Goal: Information Seeking & Learning: Learn about a topic

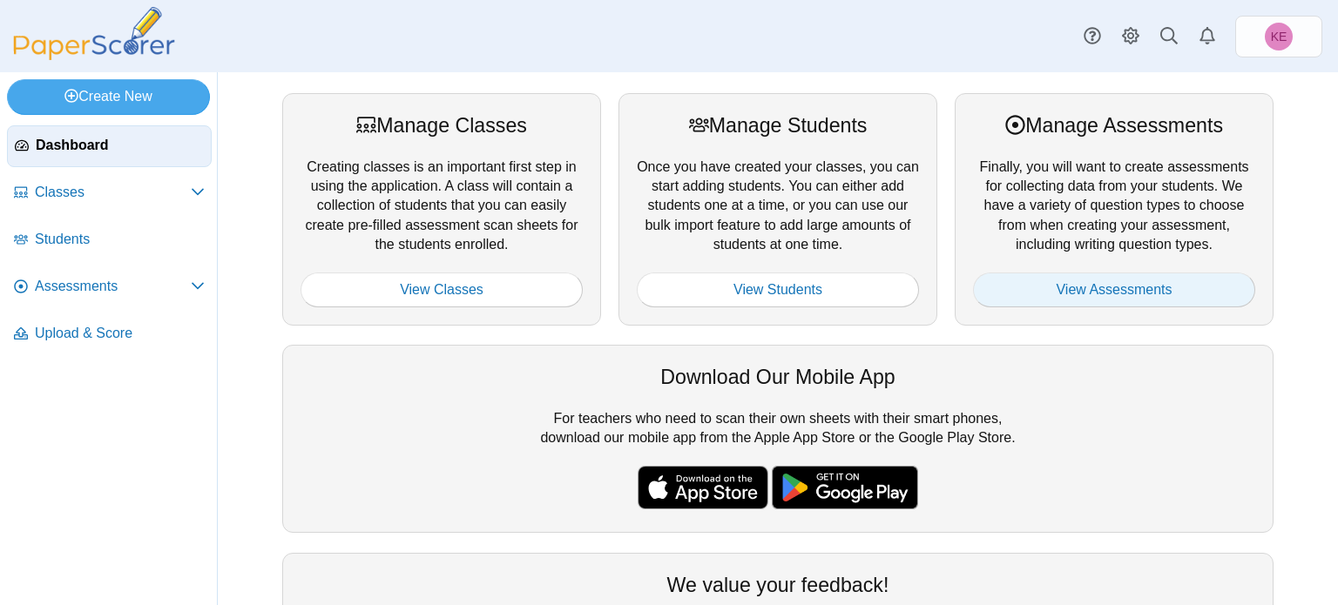
click at [1025, 286] on link "View Assessments" at bounding box center [1114, 290] width 282 height 35
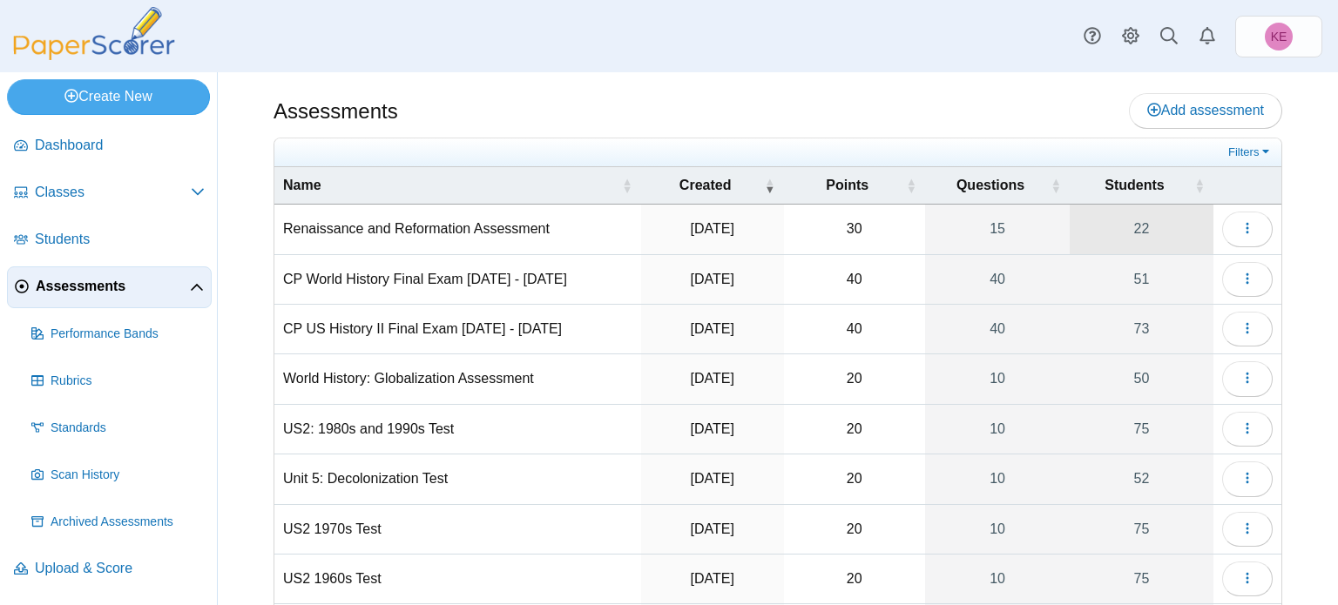
click at [1157, 218] on link "22" at bounding box center [1141, 229] width 144 height 49
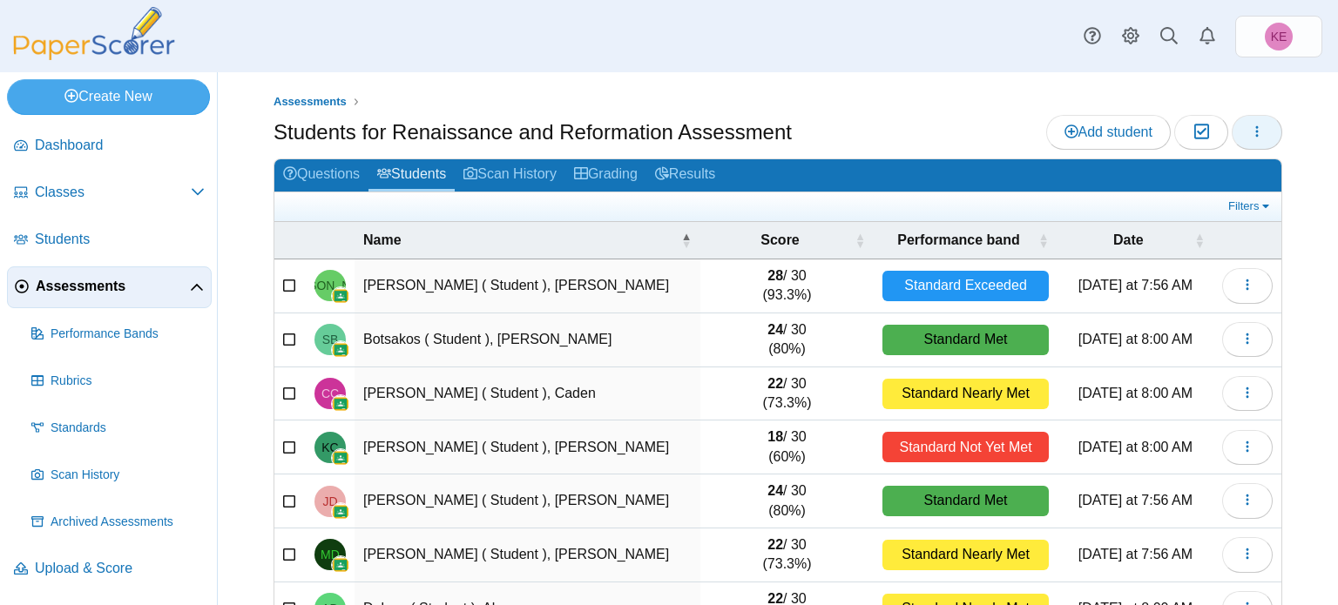
click at [1255, 146] on button "button" at bounding box center [1256, 132] width 51 height 35
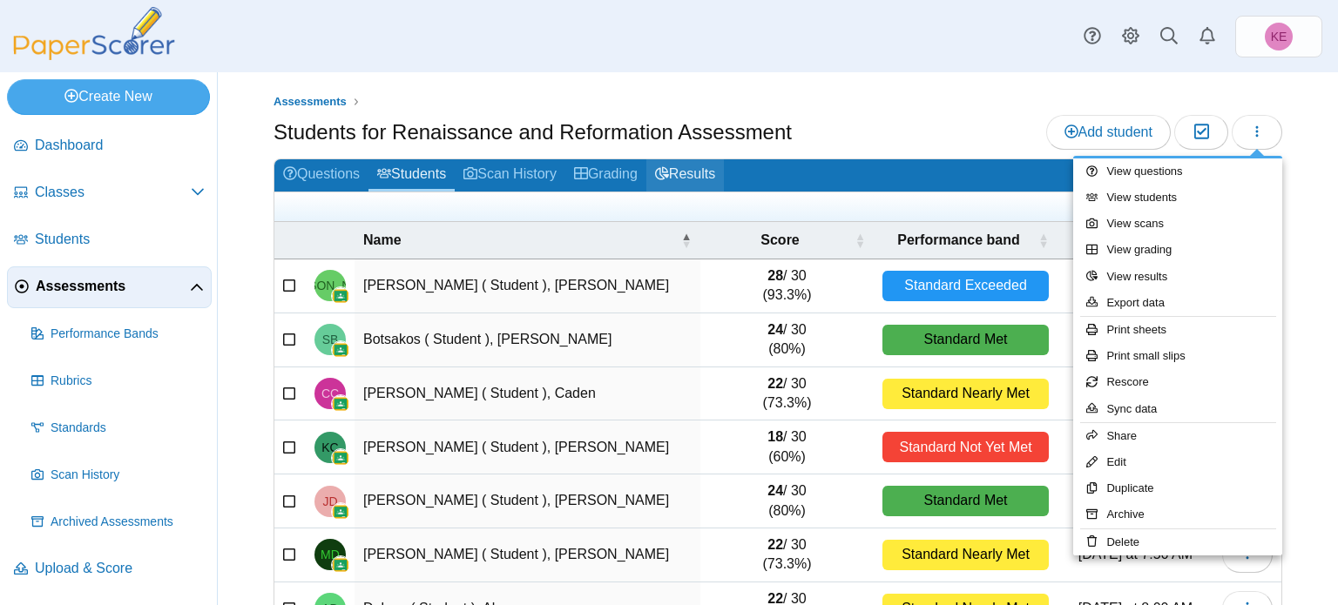
click at [711, 172] on link "Results" at bounding box center [685, 175] width 78 height 32
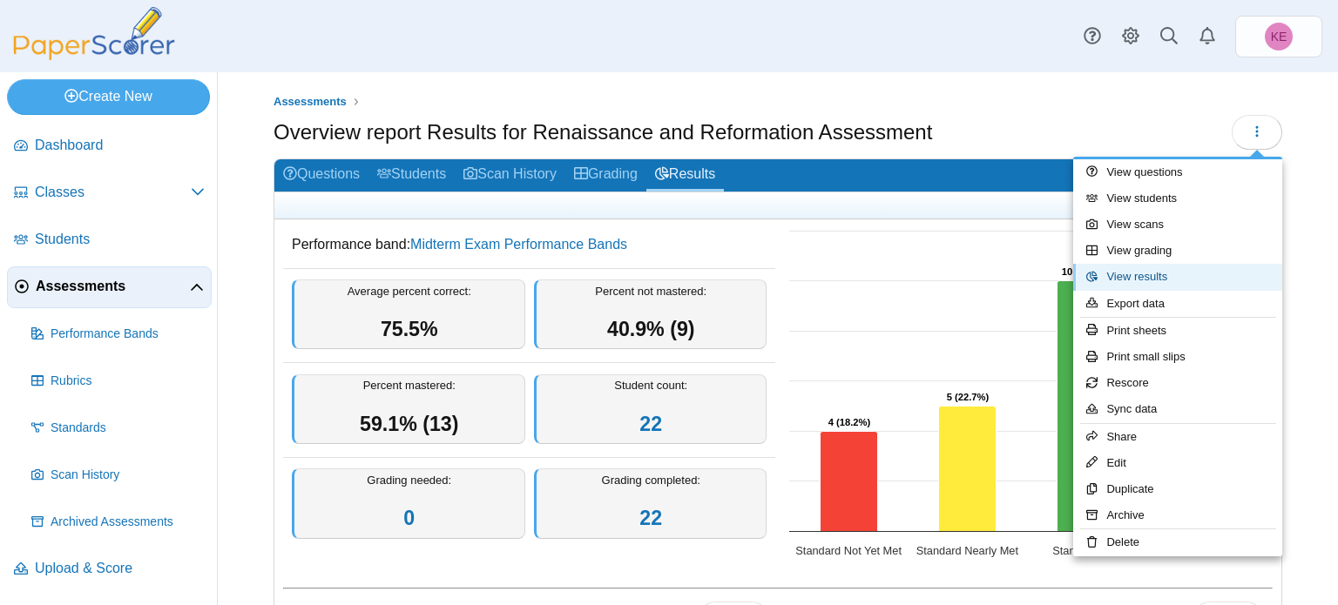
click at [1109, 273] on link "View results" at bounding box center [1177, 277] width 209 height 26
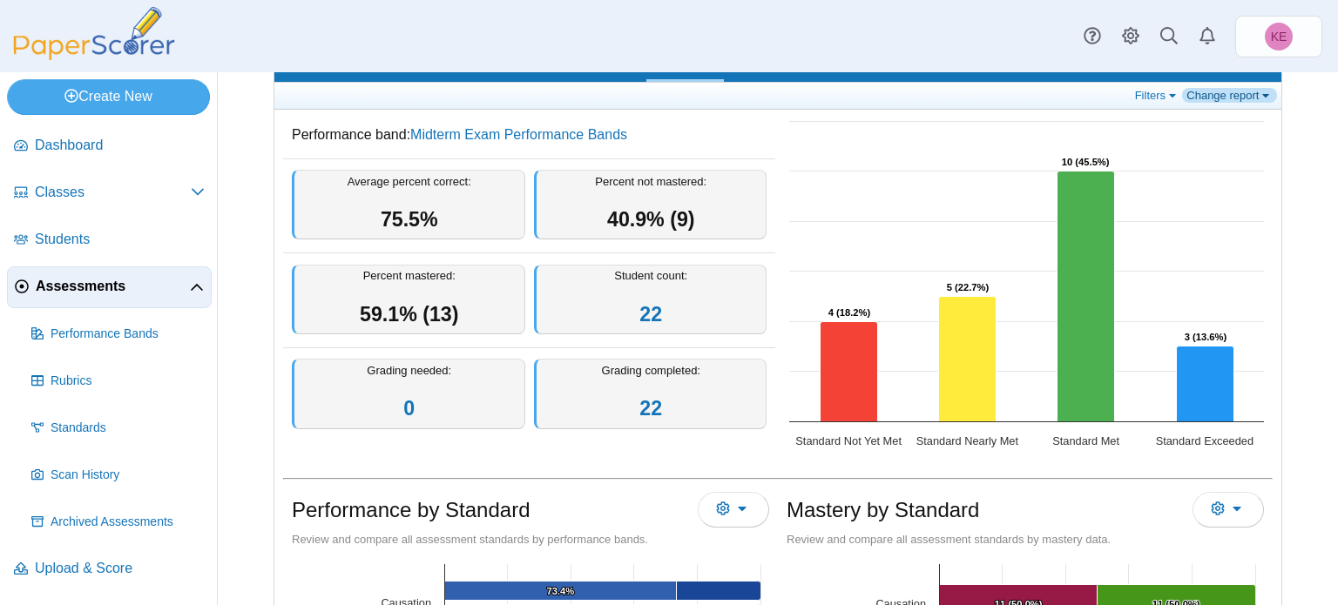
click at [1238, 91] on link "Change report" at bounding box center [1229, 95] width 95 height 15
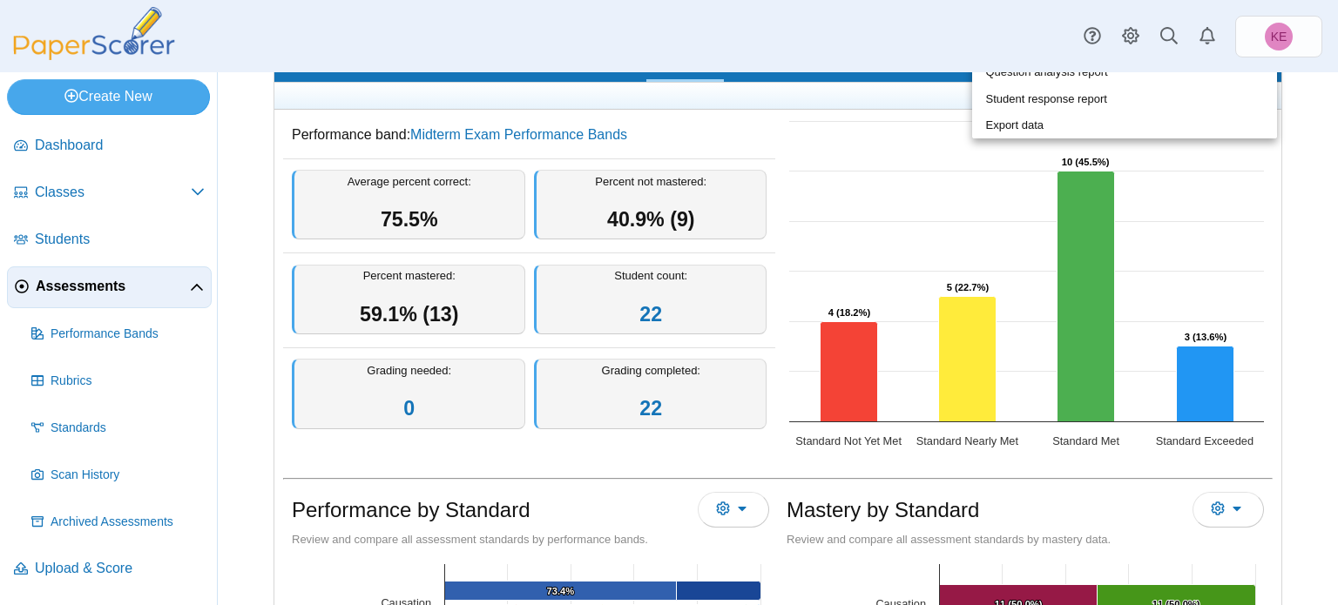
scroll to position [110, 0]
click at [1168, 101] on link "Student response report" at bounding box center [1124, 99] width 305 height 26
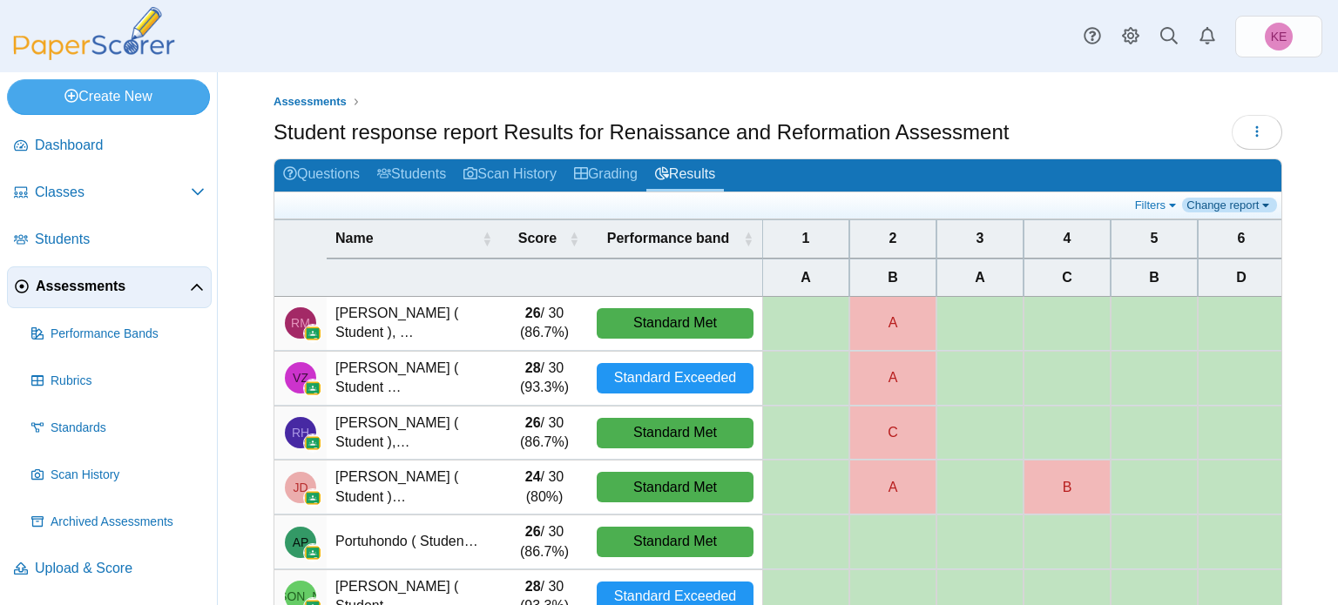
click at [1211, 205] on link "Change report" at bounding box center [1229, 205] width 95 height 15
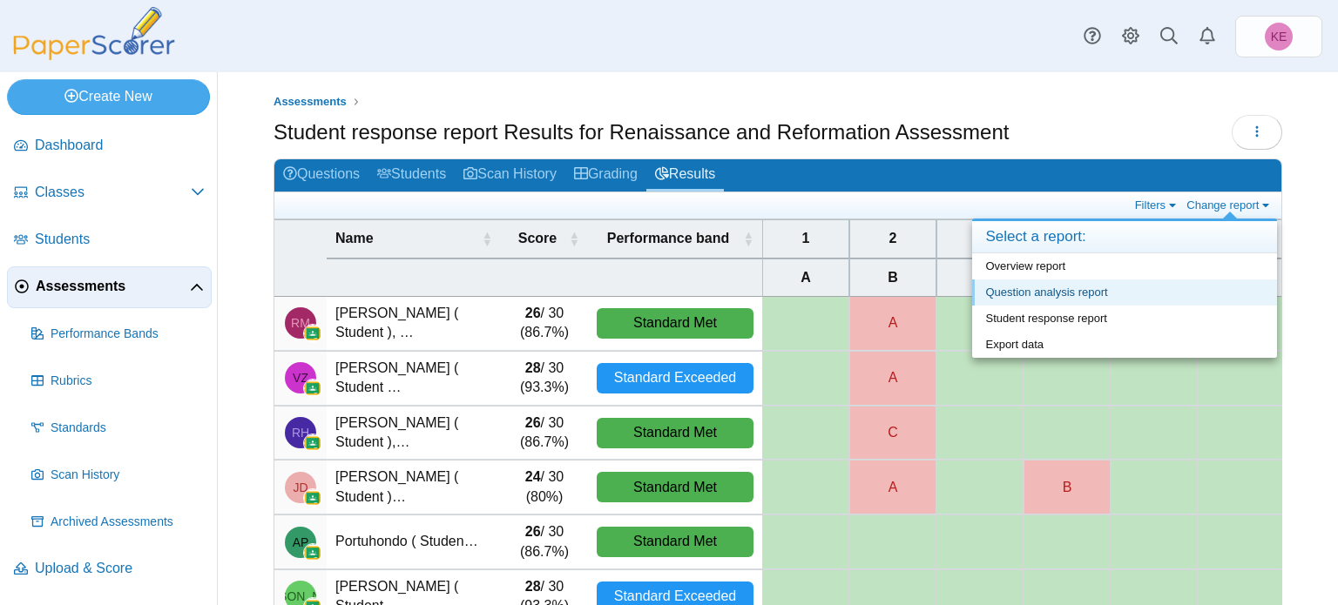
click at [1123, 290] on link "Question analysis report" at bounding box center [1124, 293] width 305 height 26
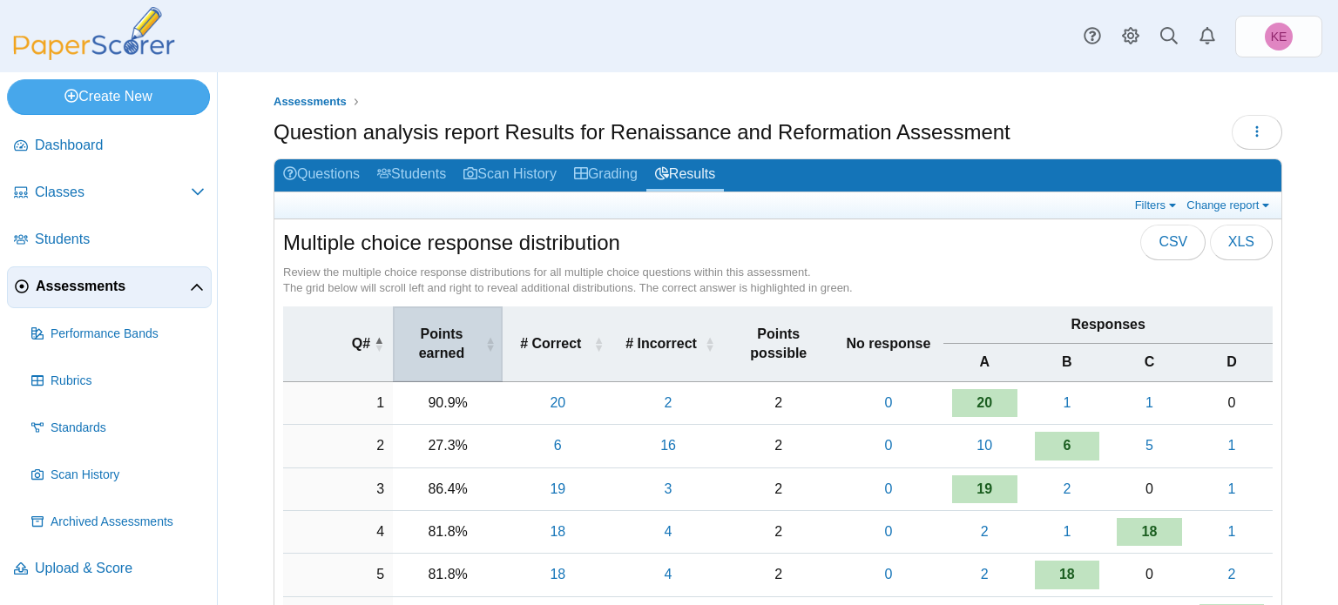
click at [453, 310] on th "Points earned" at bounding box center [448, 345] width 110 height 76
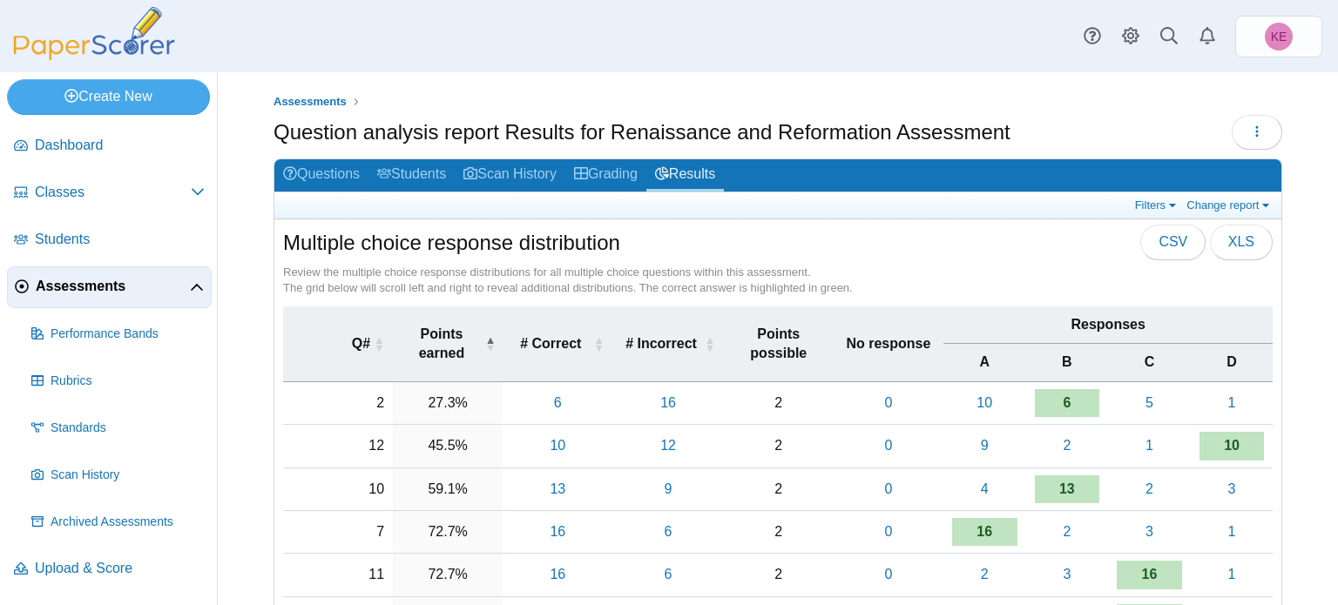
click at [116, 303] on link "Assessments" at bounding box center [109, 287] width 205 height 42
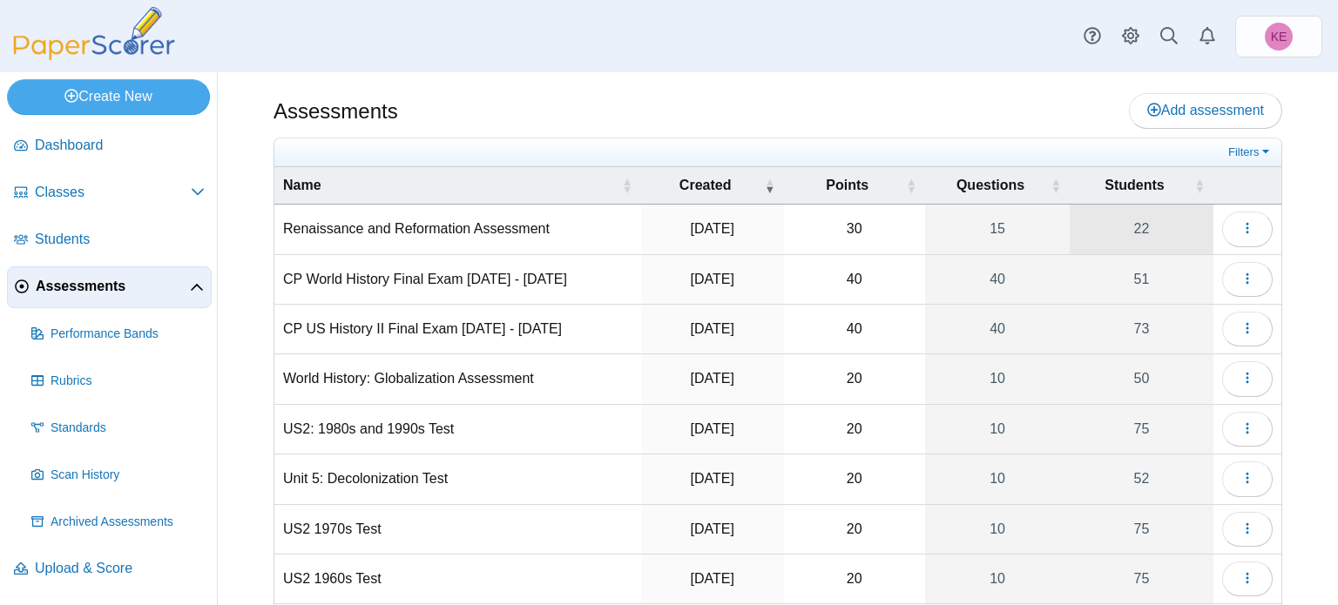
click at [1144, 230] on link "22" at bounding box center [1141, 229] width 144 height 49
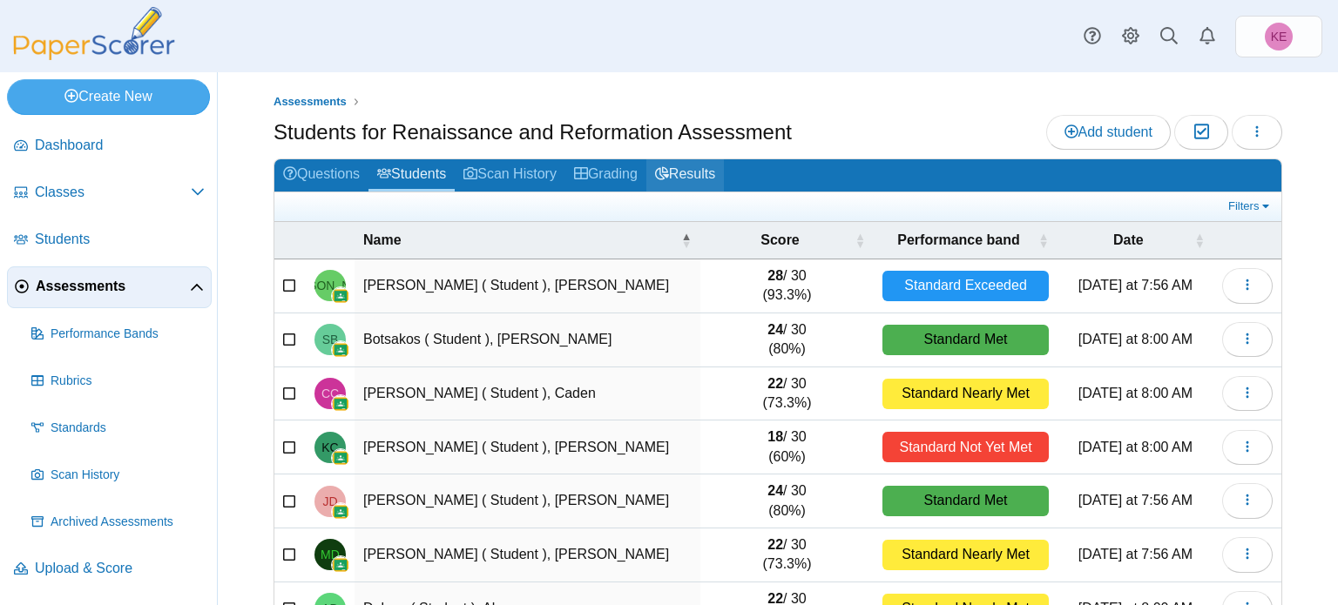
click at [669, 177] on use at bounding box center [662, 173] width 14 height 13
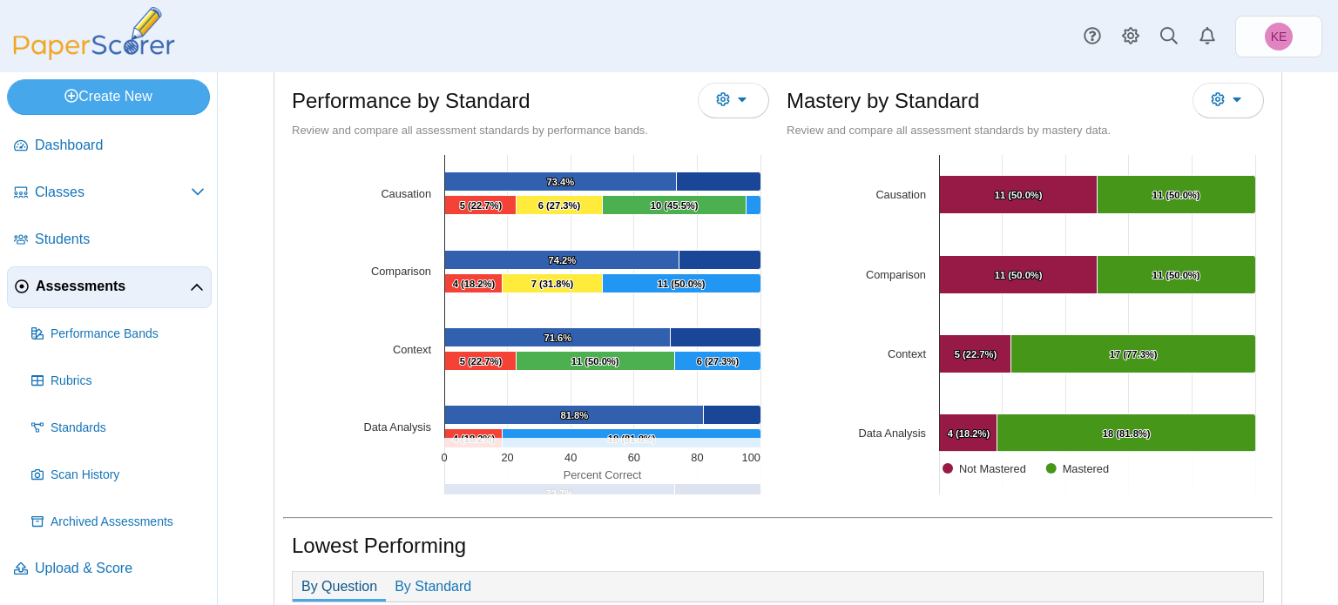
scroll to position [513, 0]
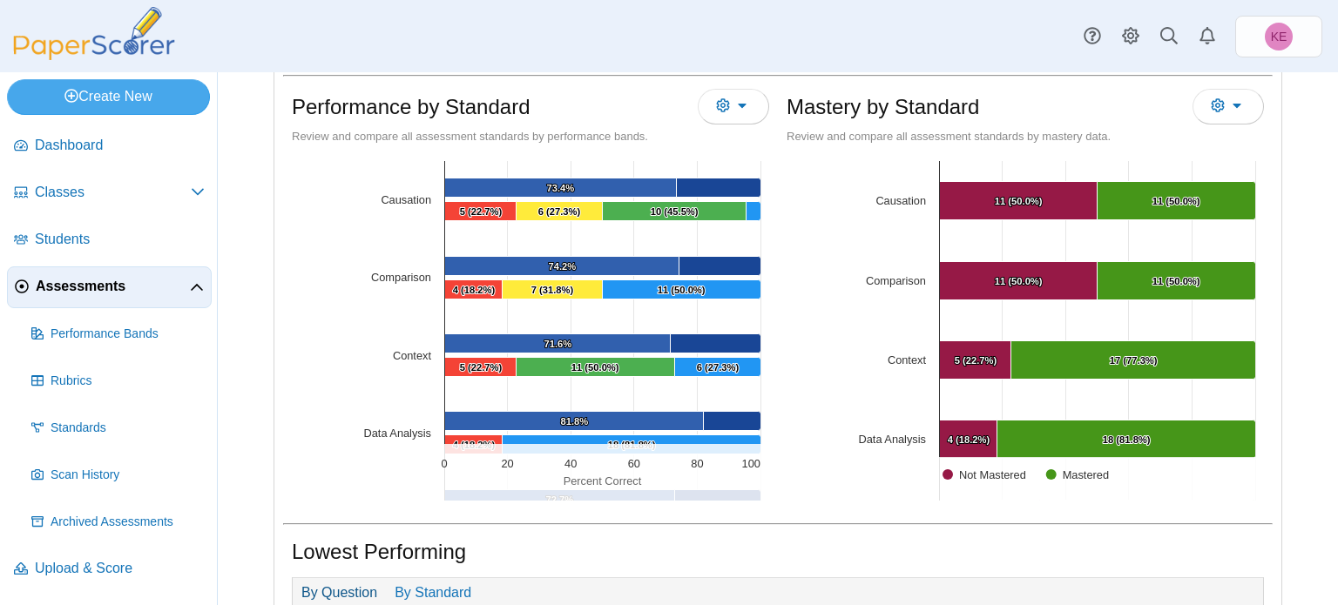
click at [857, 178] on rect "Interactive chart" at bounding box center [1024, 457] width 477 height 610
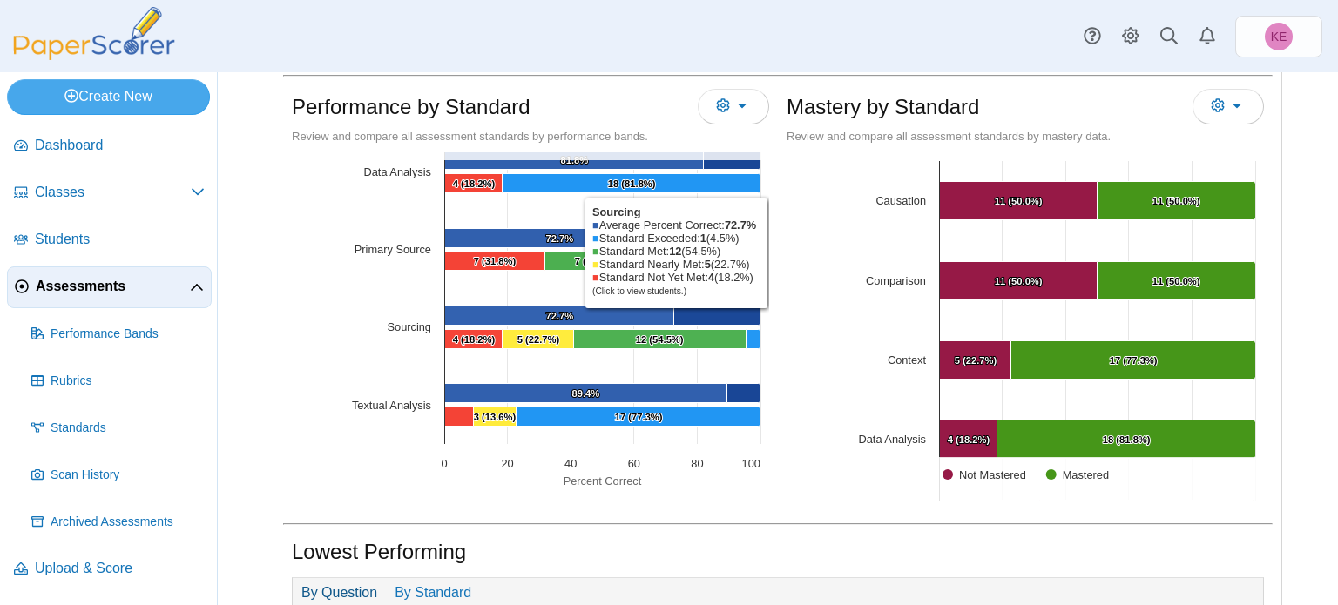
scroll to position [924, 0]
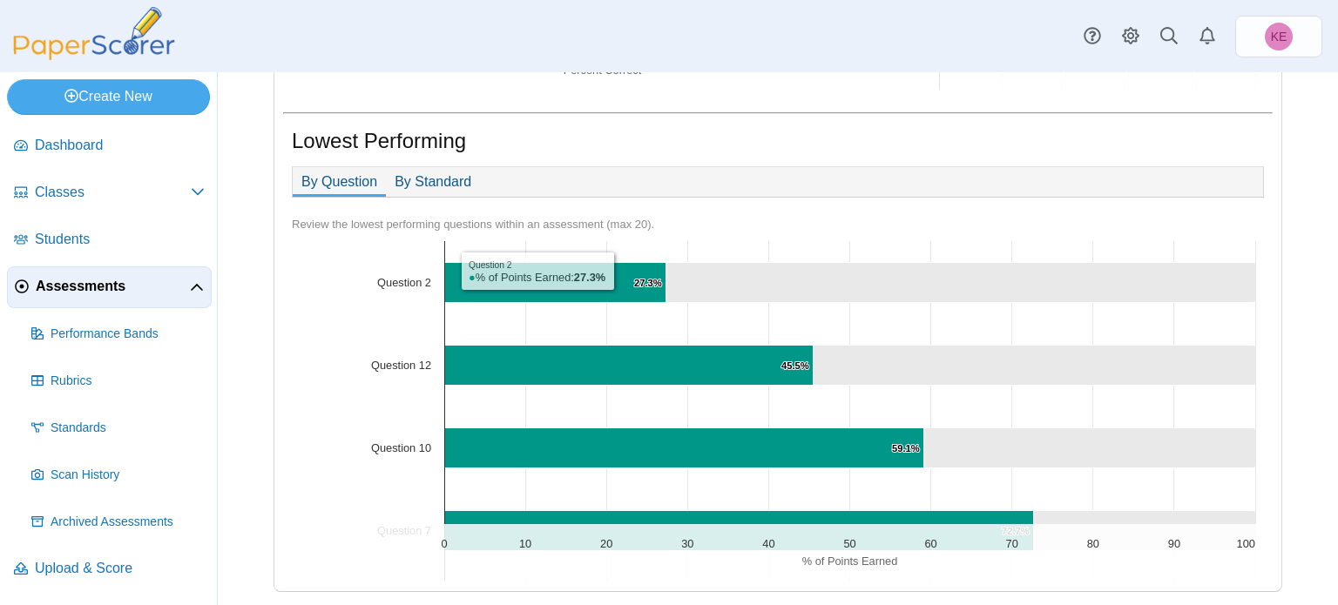
click at [472, 182] on link "By Standard" at bounding box center [433, 182] width 94 height 30
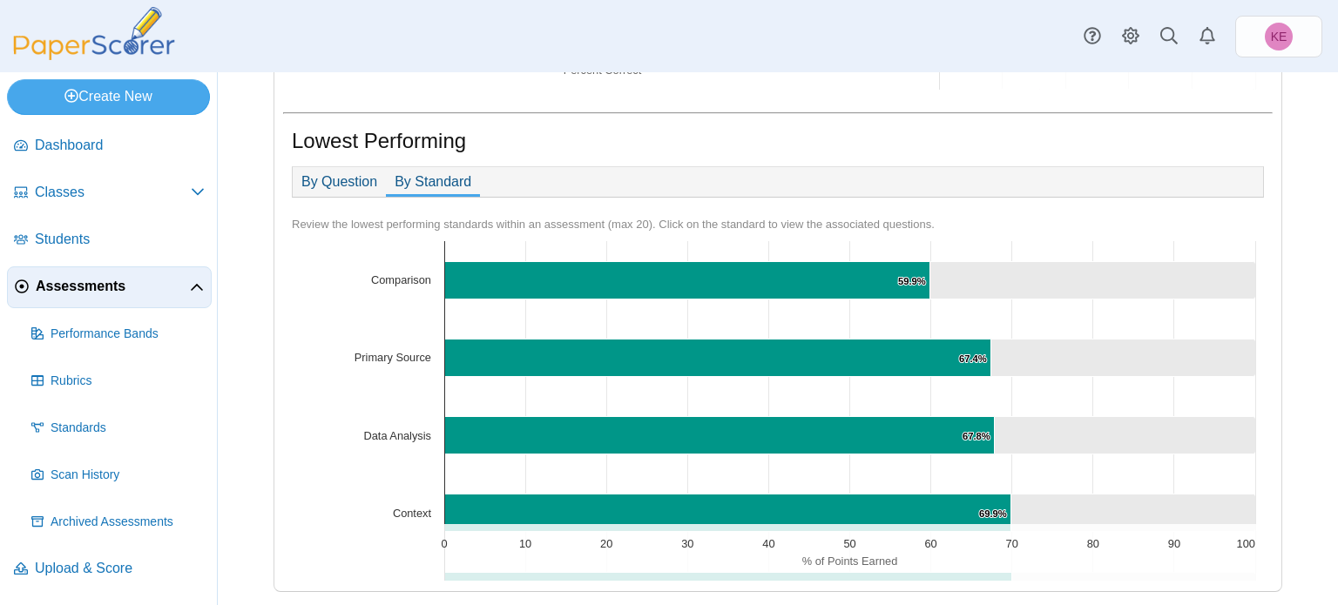
click at [303, 179] on link "By Question" at bounding box center [339, 182] width 93 height 30
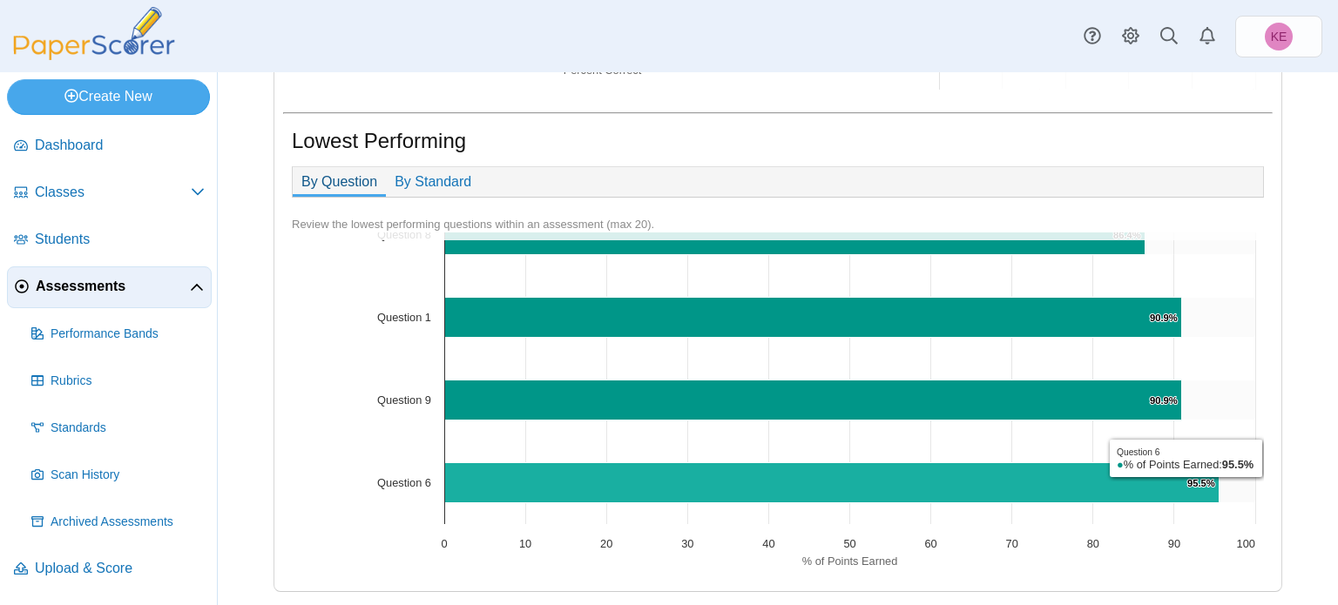
scroll to position [0, 0]
